Goal: Find specific page/section: Find specific page/section

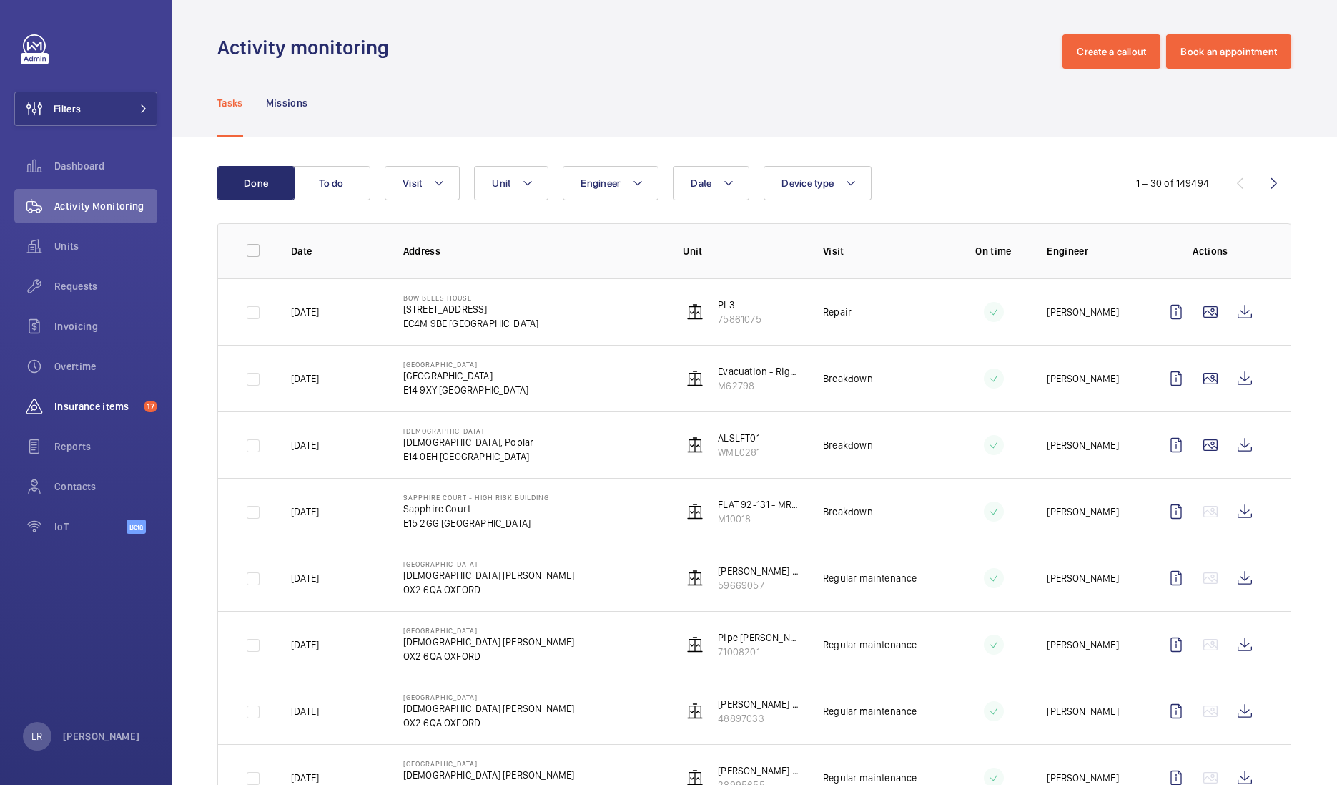
click at [105, 407] on span "Insurance items" at bounding box center [96, 406] width 84 height 14
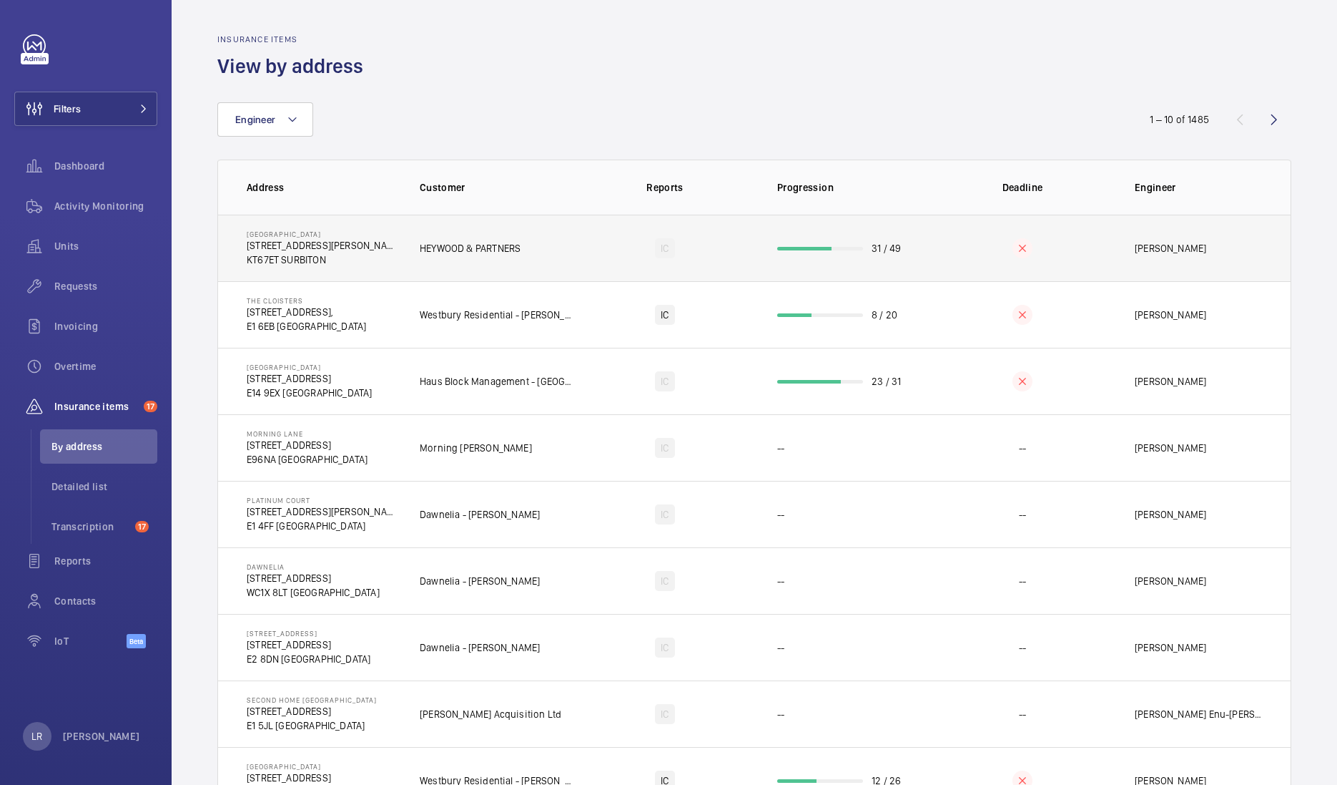
click at [536, 257] on td "HEYWOOD & PARTNERS" at bounding box center [486, 248] width 179 height 67
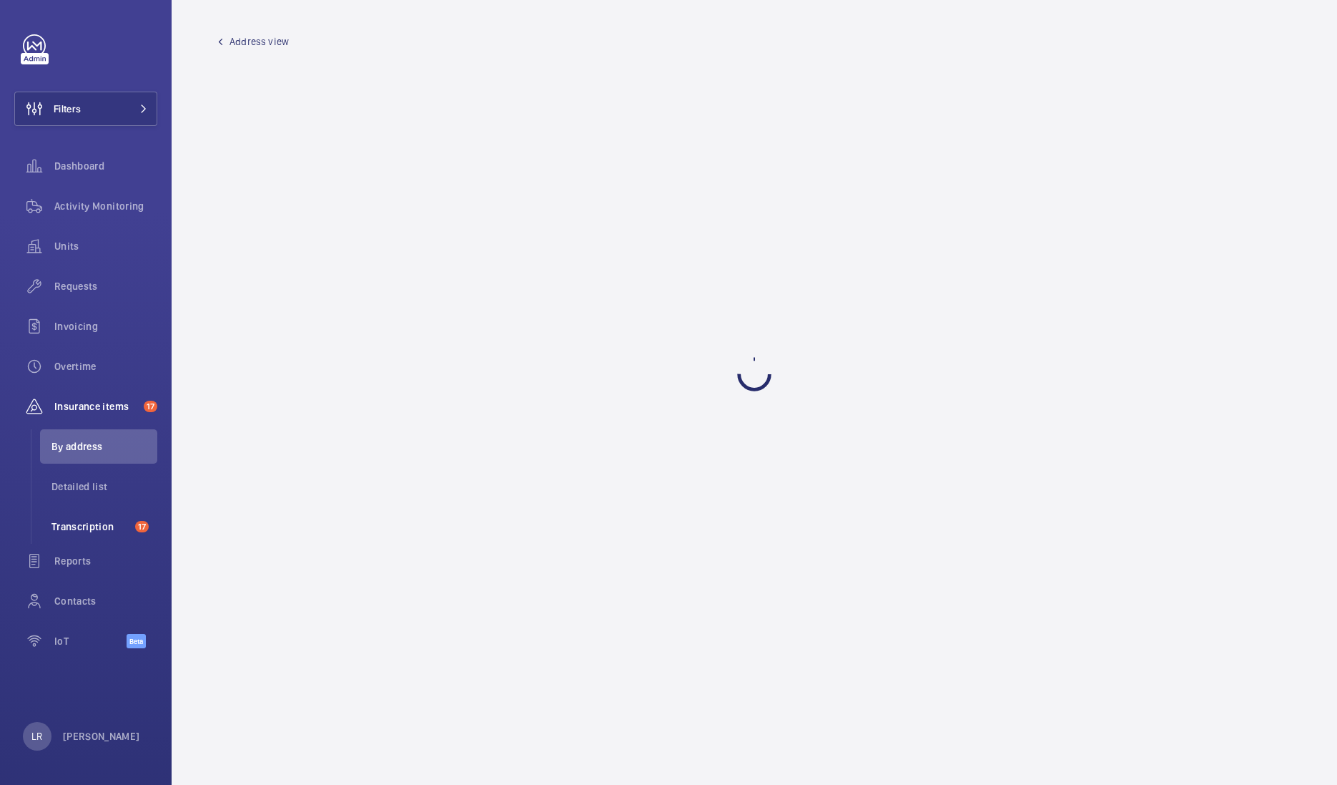
click at [103, 510] on li "Transcription 17" at bounding box center [98, 526] width 117 height 34
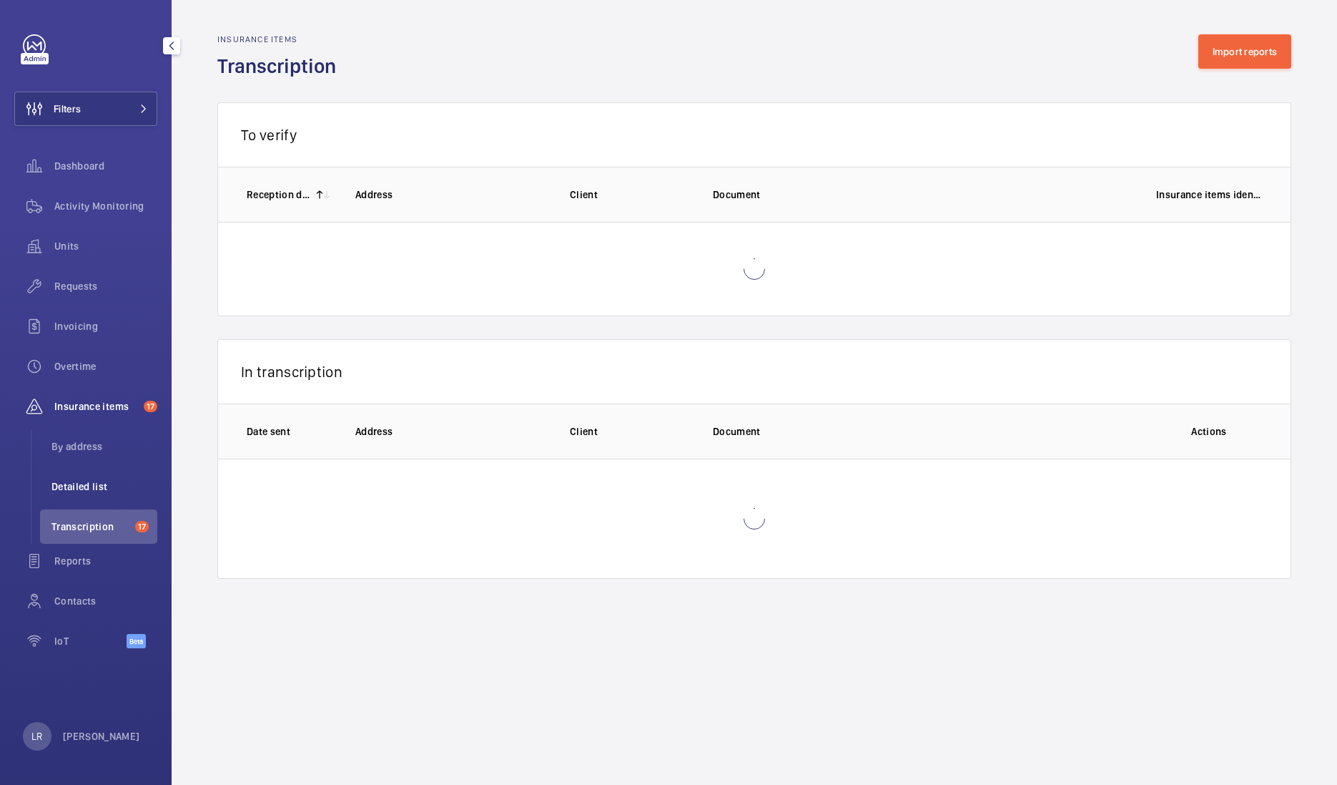
click at [136, 497] on li "Detailed list" at bounding box center [98, 486] width 117 height 34
